Goal: Information Seeking & Learning: Learn about a topic

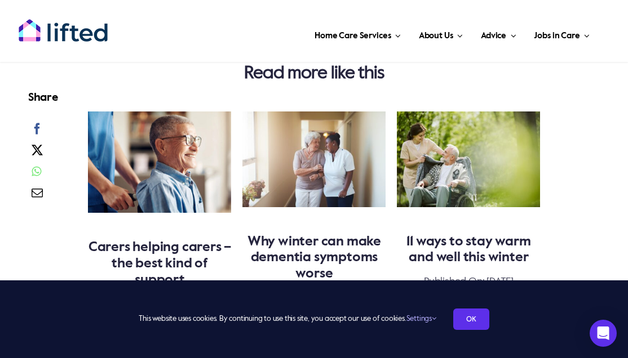
scroll to position [2532, 0]
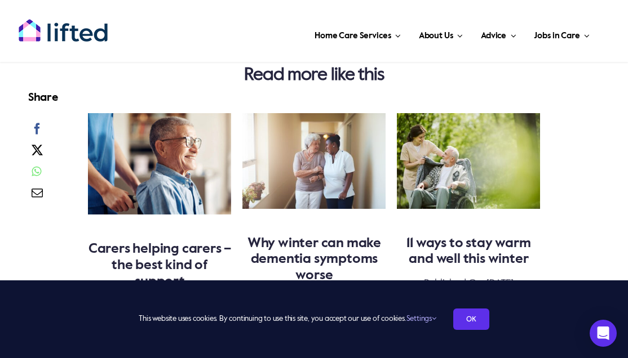
click at [287, 237] on link "Why winter can make dementia symptoms worse" at bounding box center [314, 260] width 134 height 46
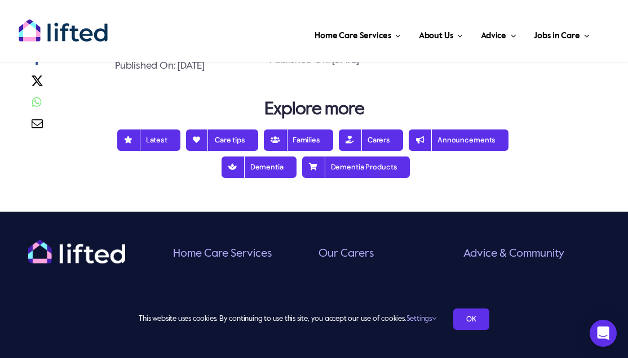
scroll to position [2254, 0]
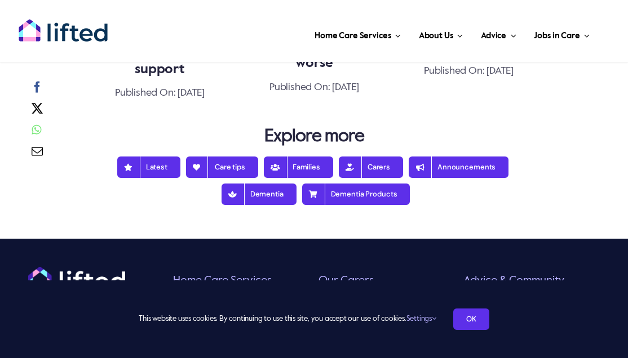
scroll to position [2757, 0]
